Goal: Register for event/course

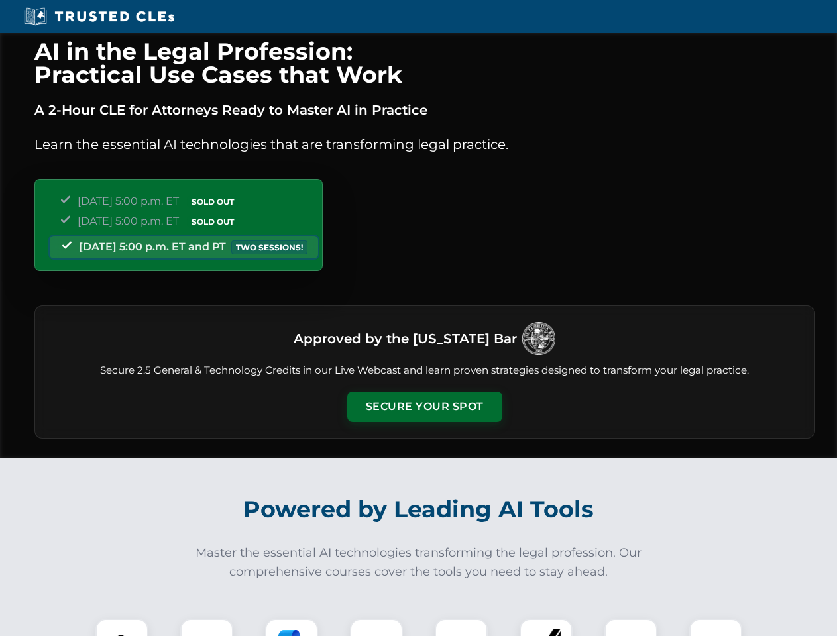
click at [424, 407] on button "Secure Your Spot" at bounding box center [424, 407] width 155 height 30
click at [122, 627] on img at bounding box center [122, 645] width 38 height 38
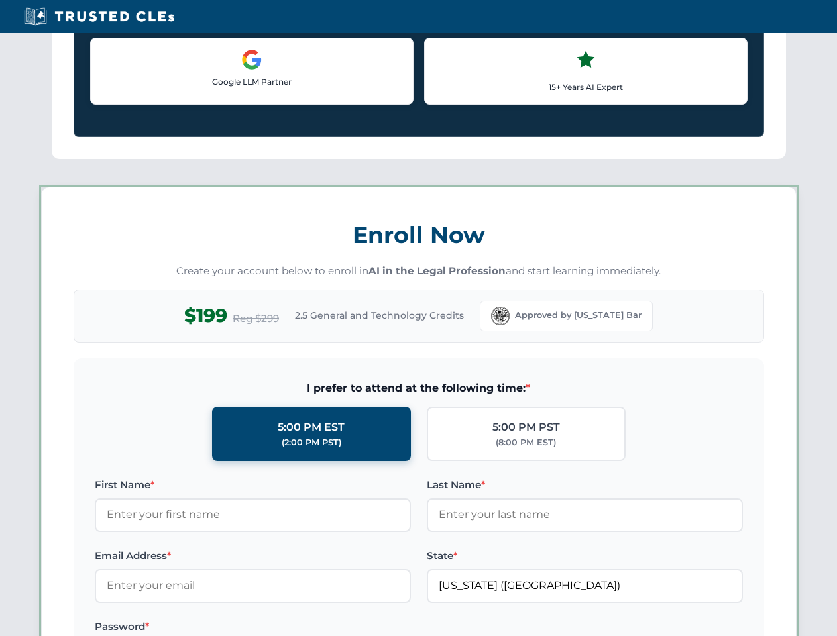
click at [292, 627] on label "Password *" at bounding box center [253, 627] width 316 height 16
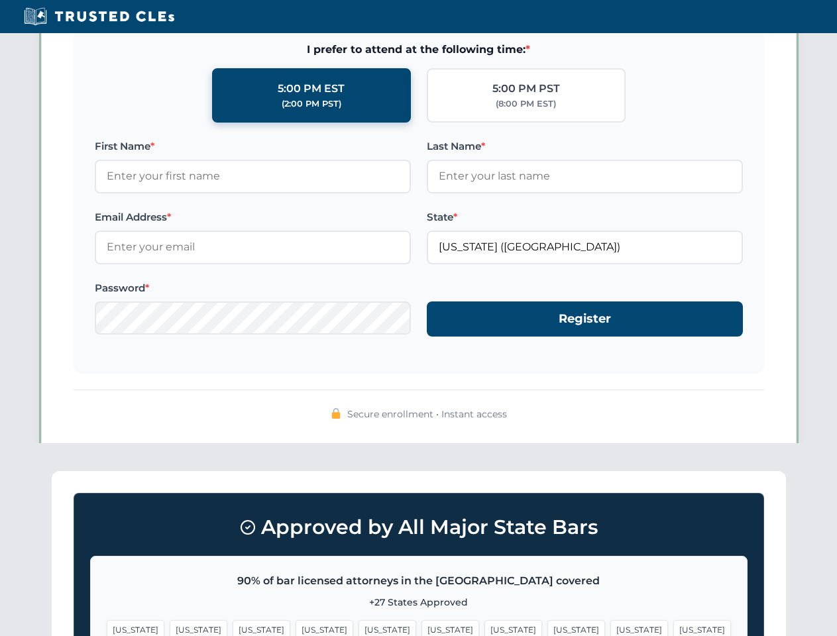
click at [610, 627] on span "[US_STATE]" at bounding box center [639, 629] width 58 height 19
